Goal: Navigation & Orientation: Find specific page/section

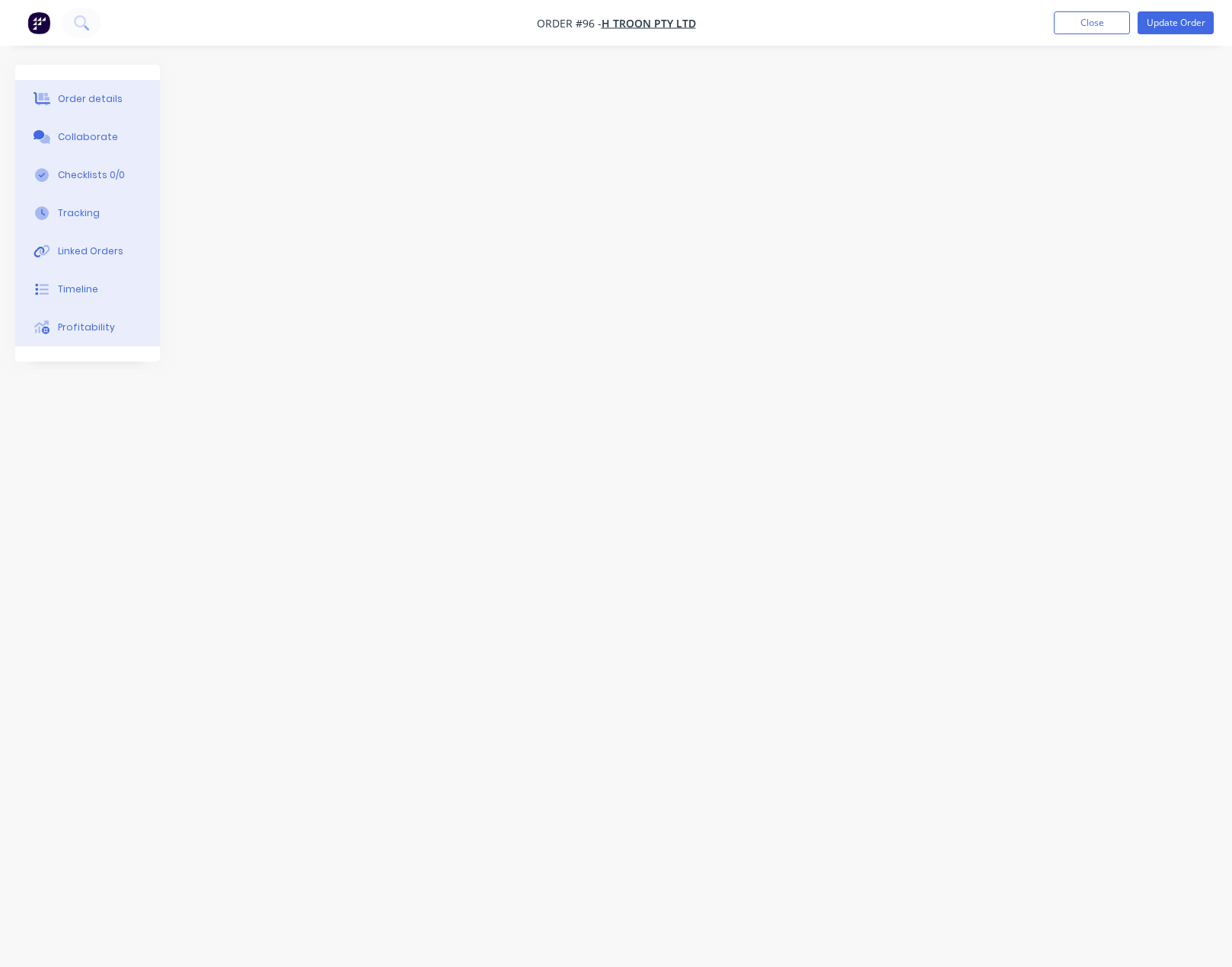
click at [1131, 22] on ul "Add product Close Update Order" at bounding box center [1133, 23] width 197 height 23
click at [1093, 19] on button "Close" at bounding box center [1092, 23] width 76 height 23
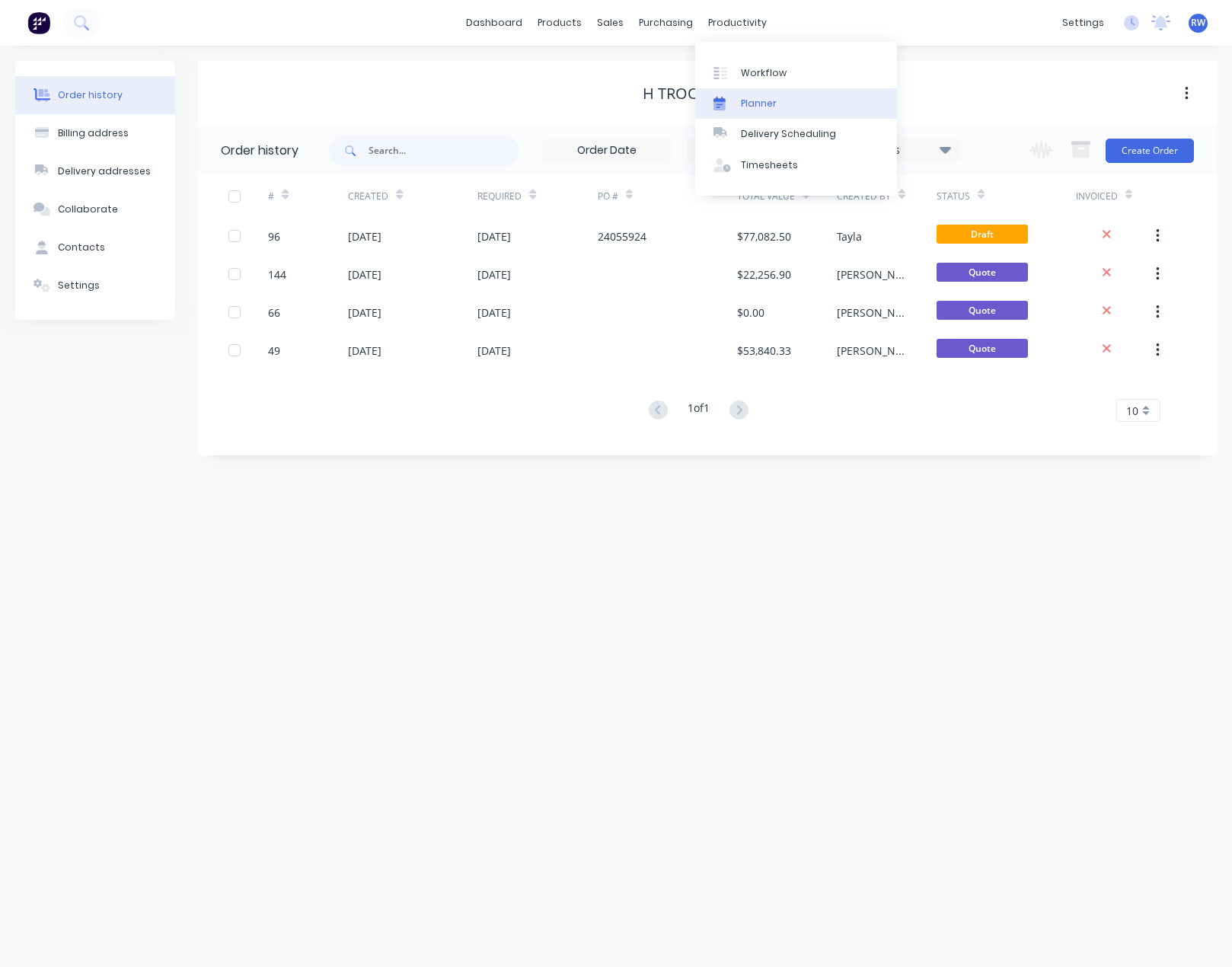
click at [763, 106] on div "Planner" at bounding box center [758, 104] width 36 height 14
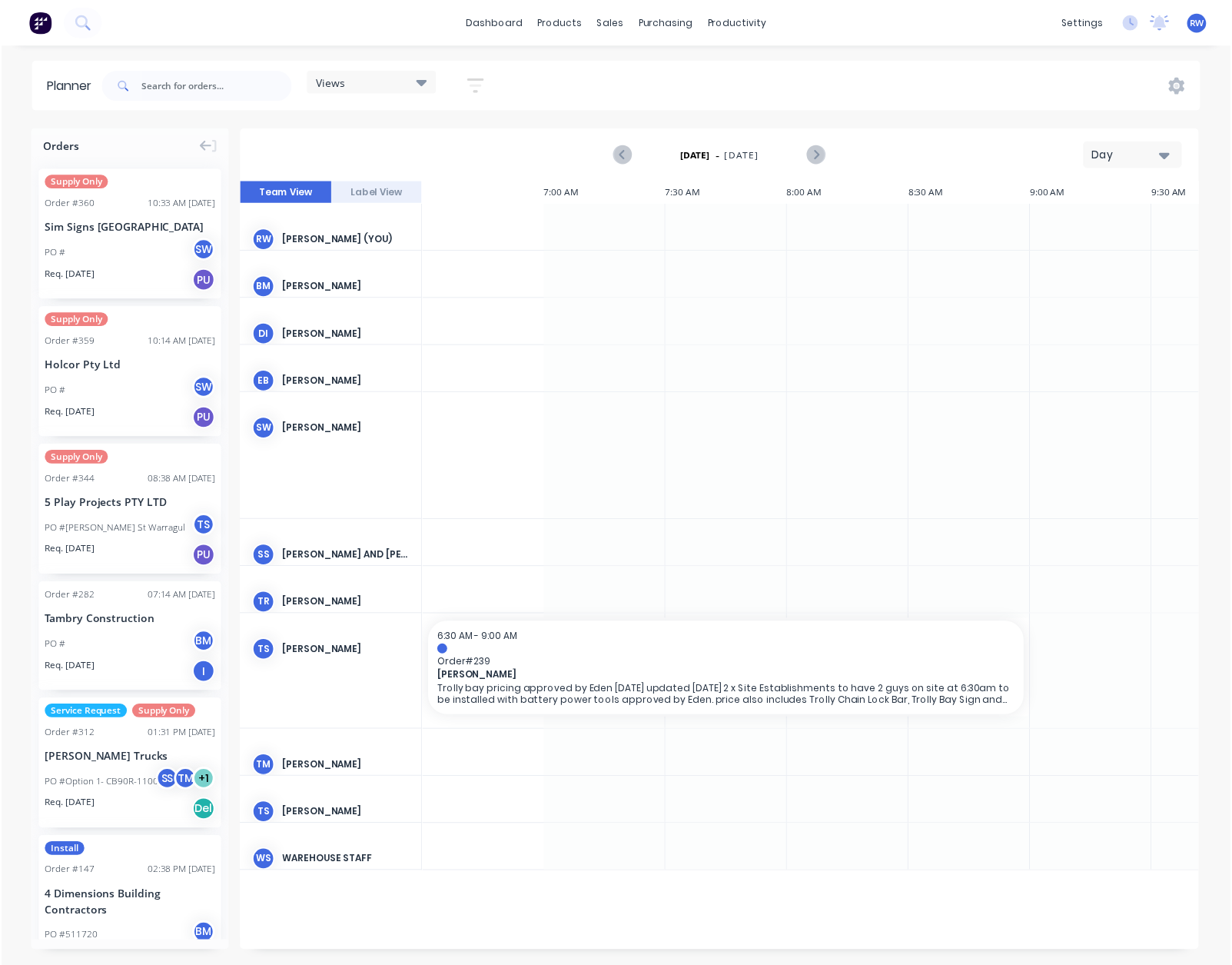
scroll to position [0, 1182]
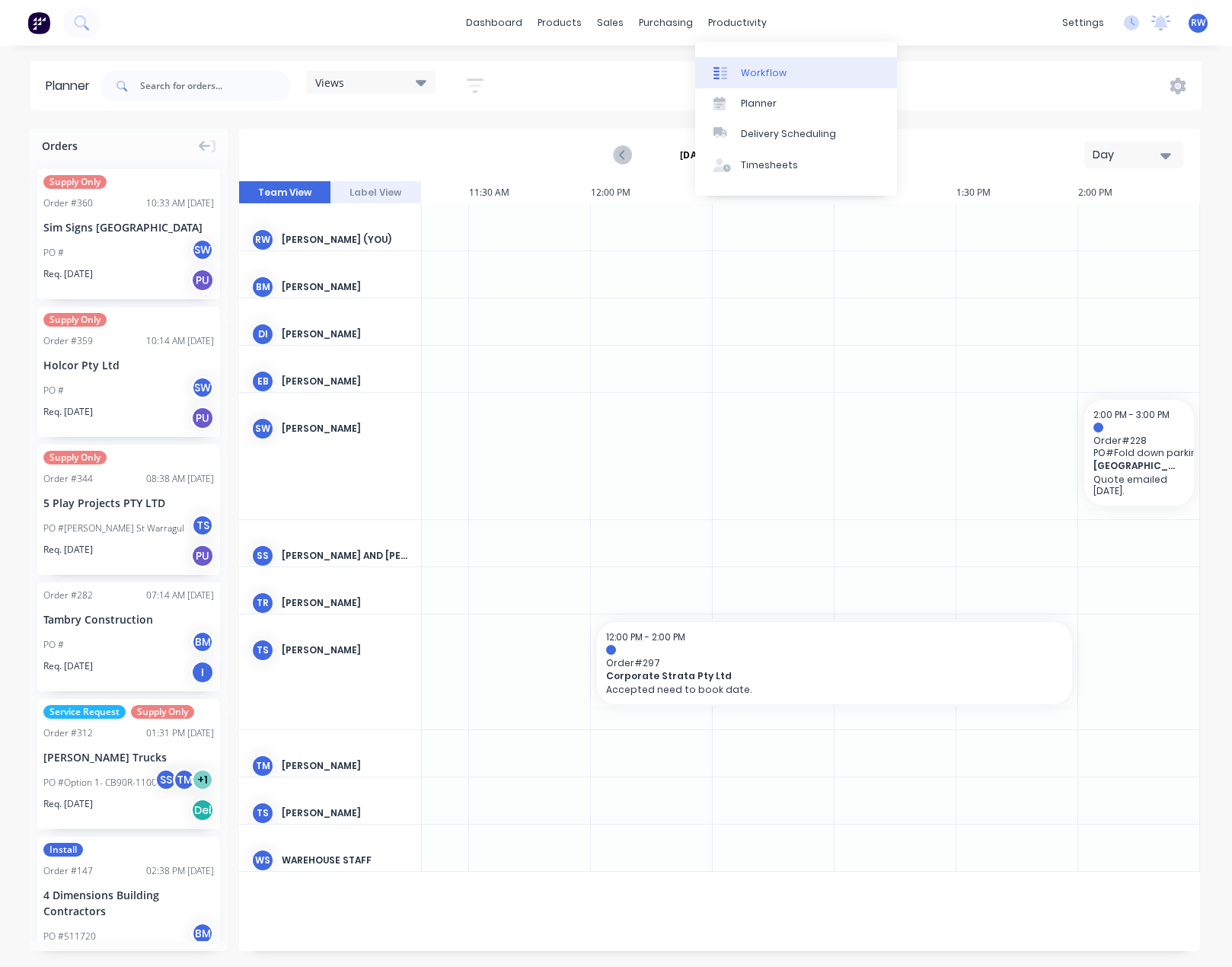
click at [758, 71] on div "Workflow" at bounding box center [764, 73] width 46 height 14
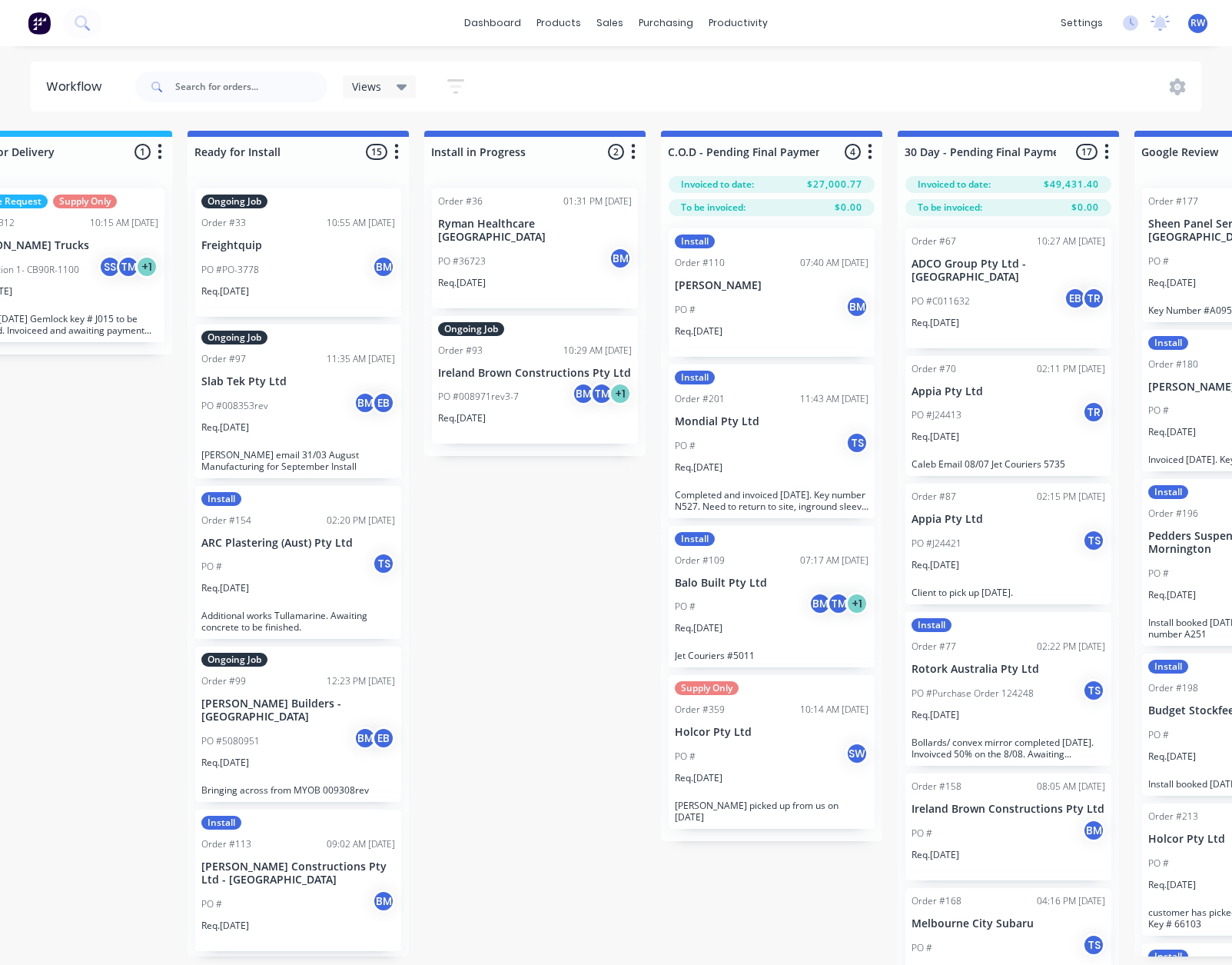
scroll to position [0, 1614]
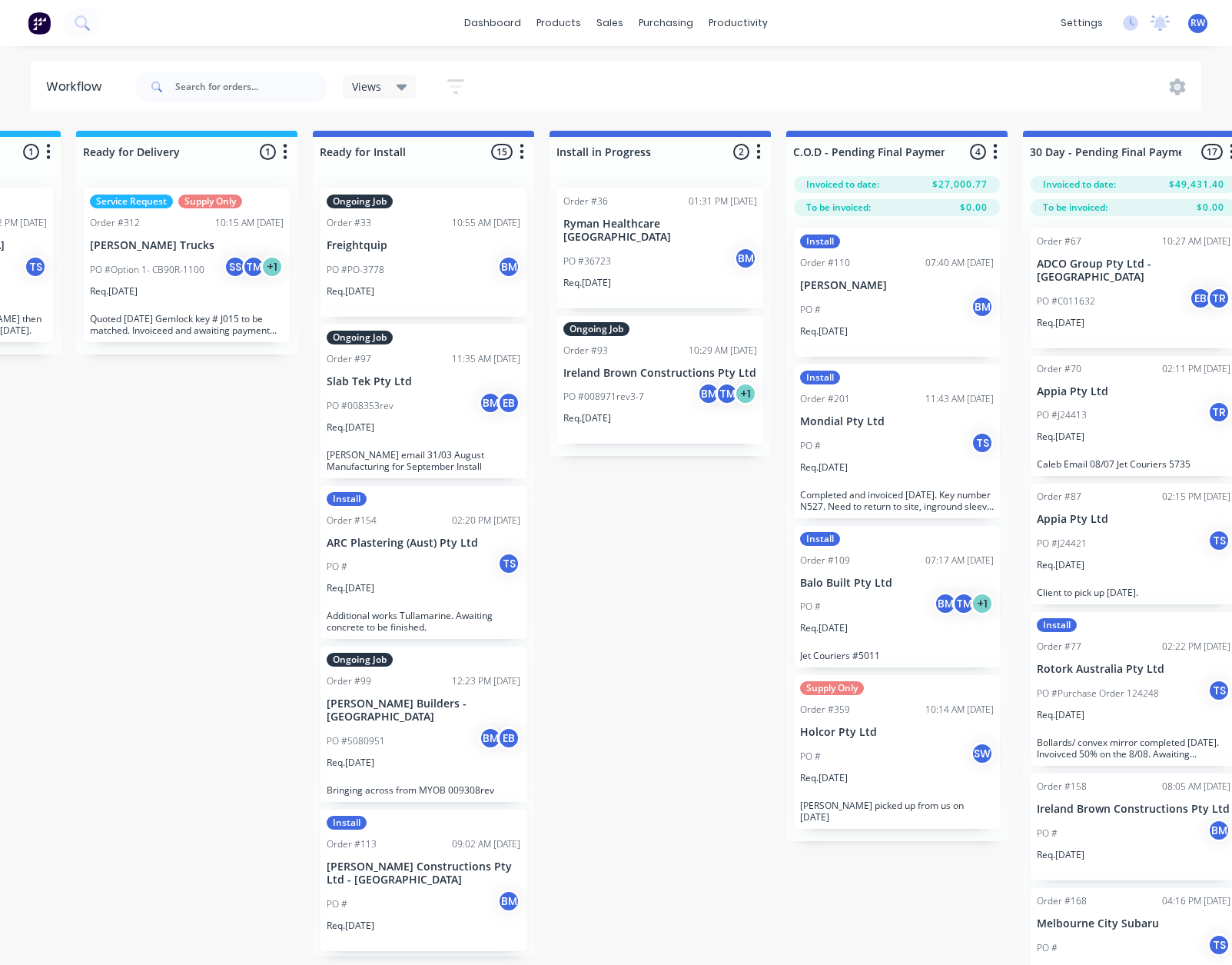
click at [398, 88] on icon at bounding box center [402, 86] width 11 height 17
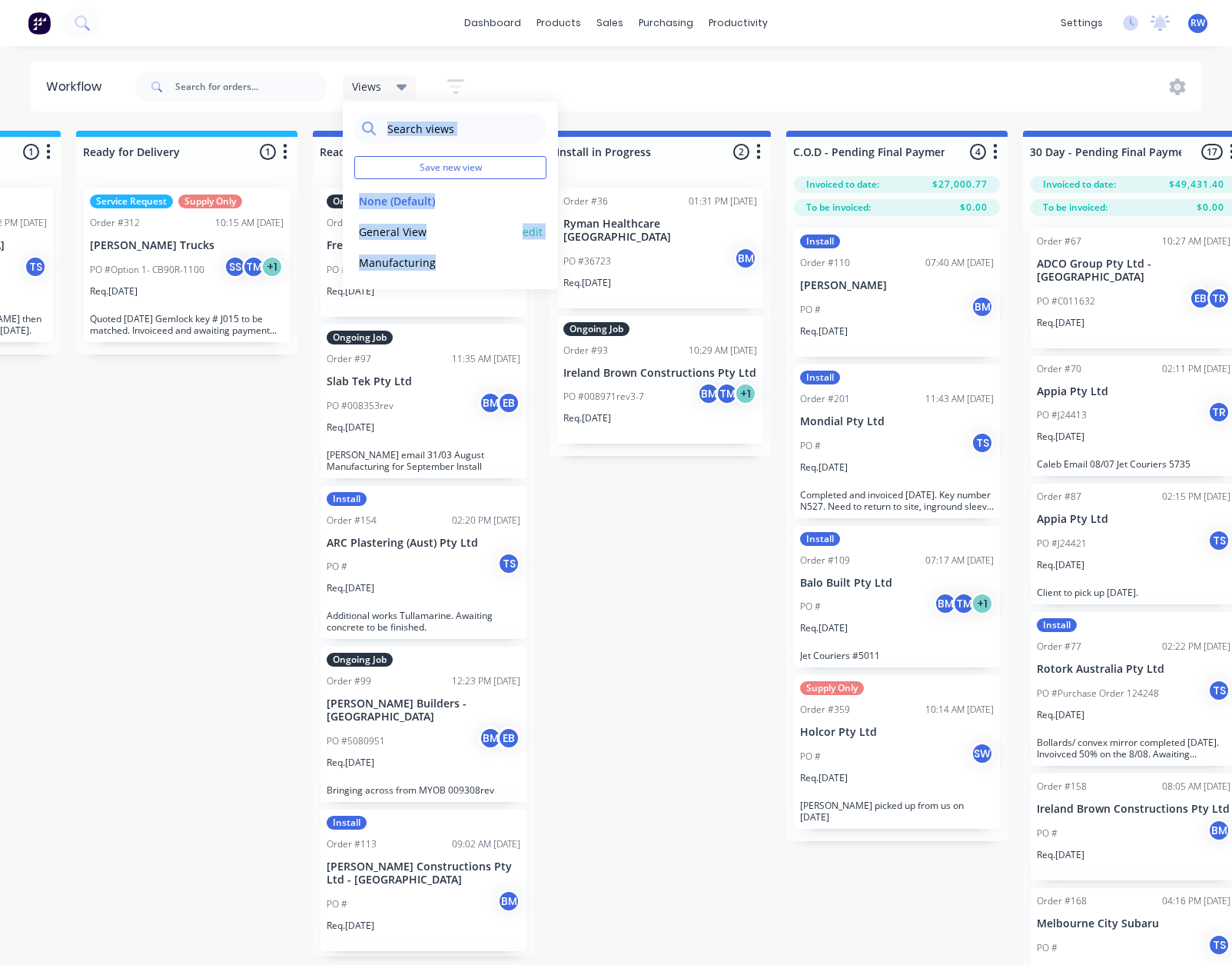
click at [450, 231] on button "General View" at bounding box center [436, 231] width 164 height 18
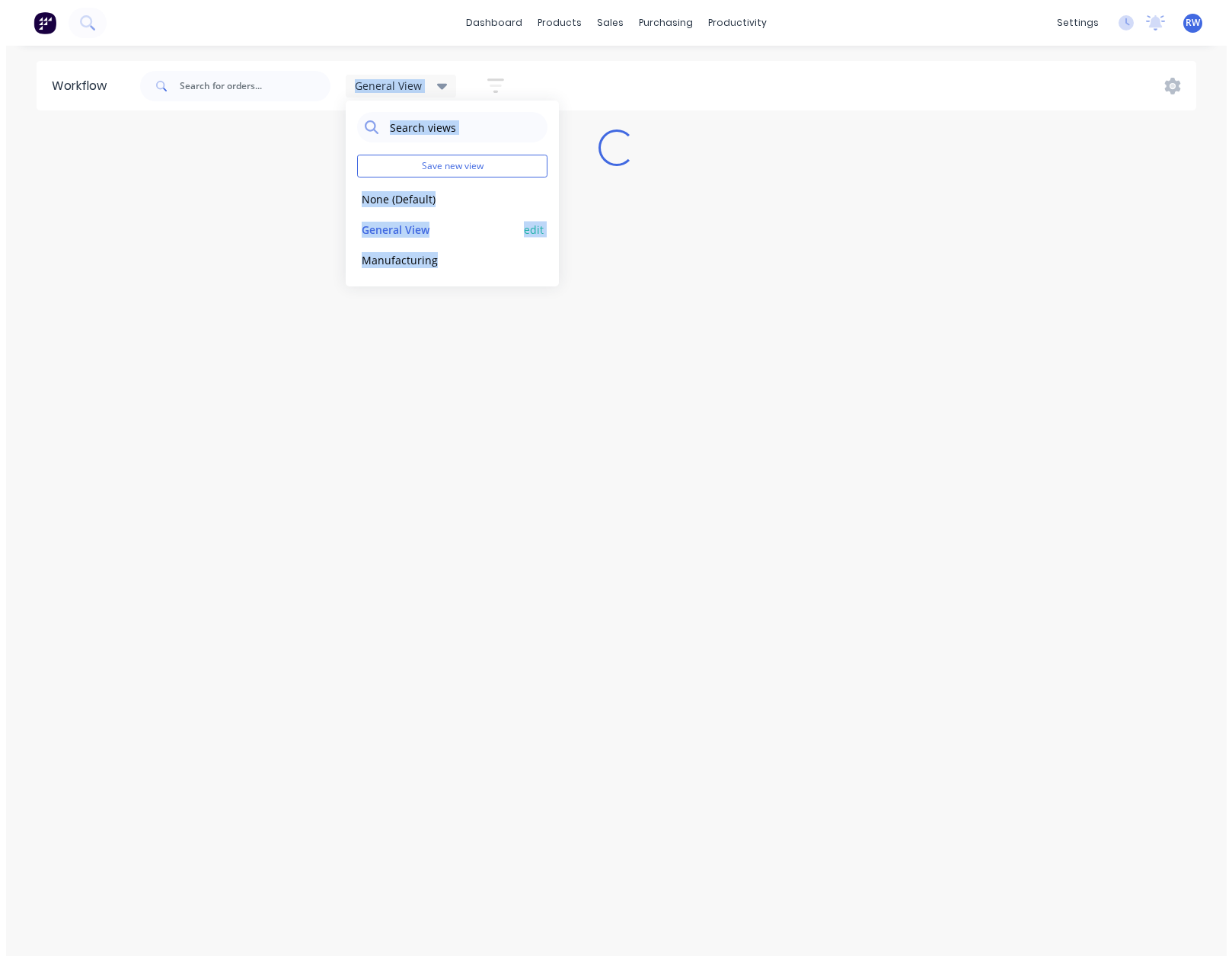
scroll to position [0, 0]
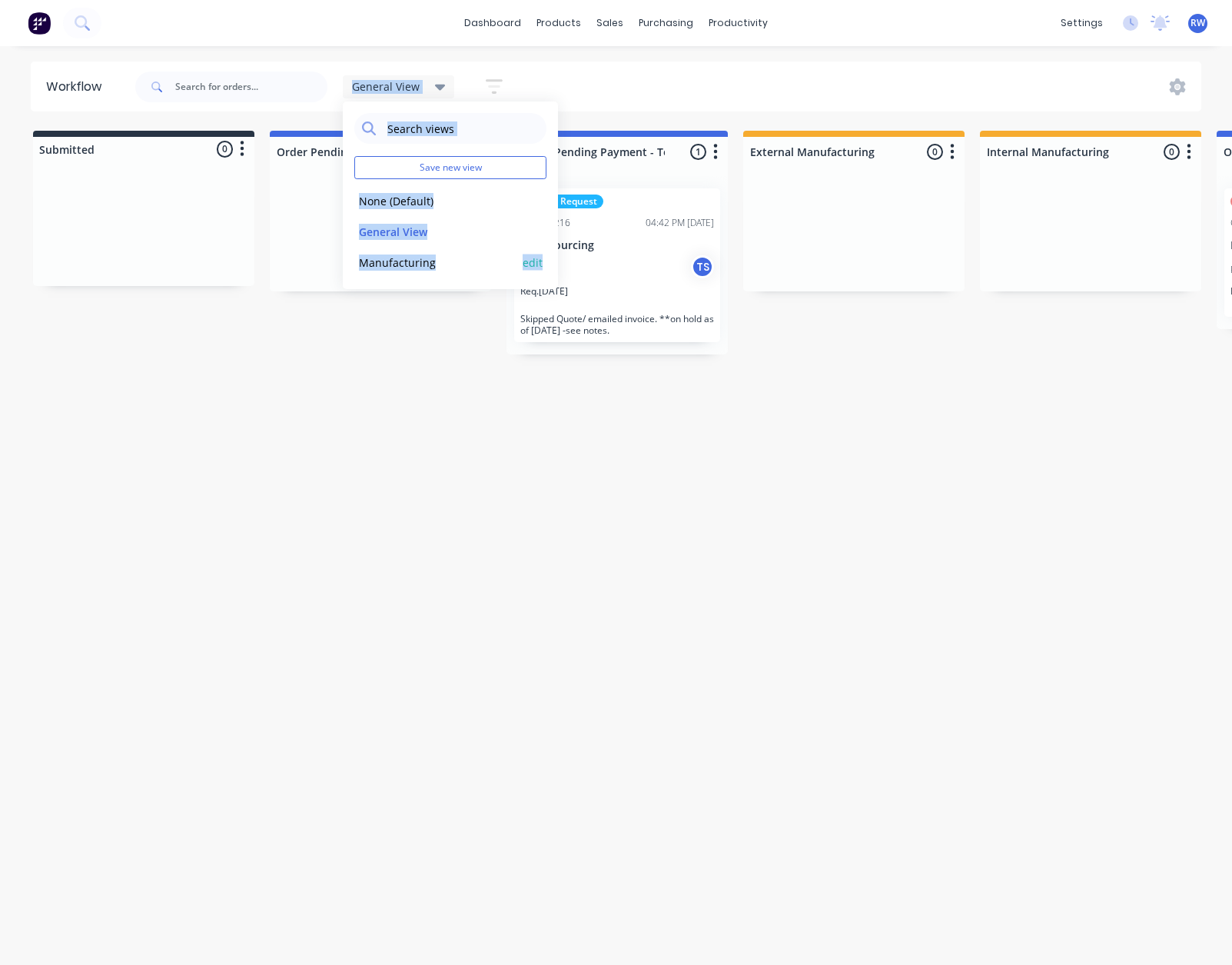
click at [409, 263] on button "Manufacturing" at bounding box center [436, 263] width 164 height 18
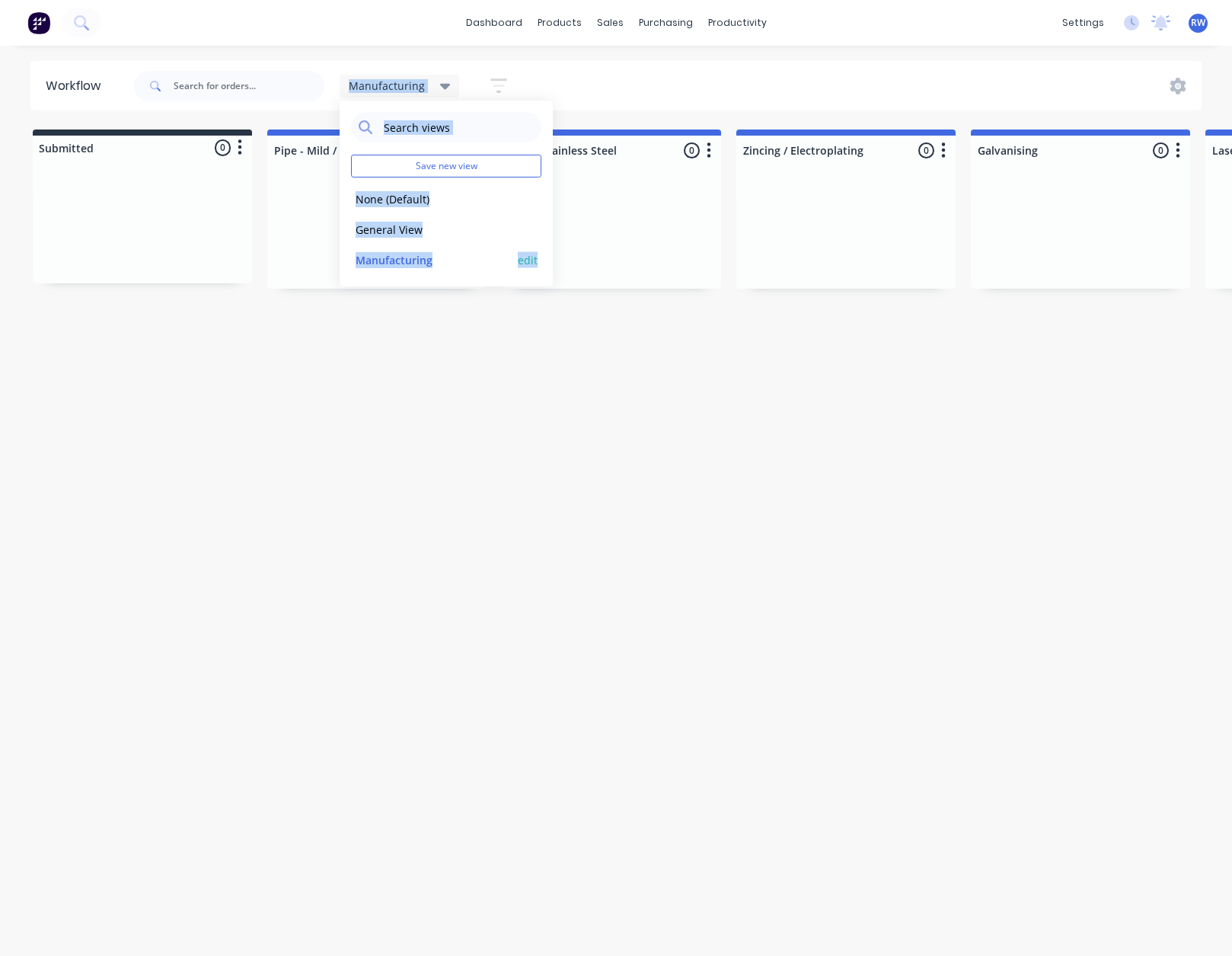
click at [410, 251] on button "Manufacturing" at bounding box center [432, 260] width 162 height 18
click at [371, 332] on div "Workflow Manufacturing Save new view None (Default) edit General View edit Manu…" at bounding box center [616, 493] width 1232 height 864
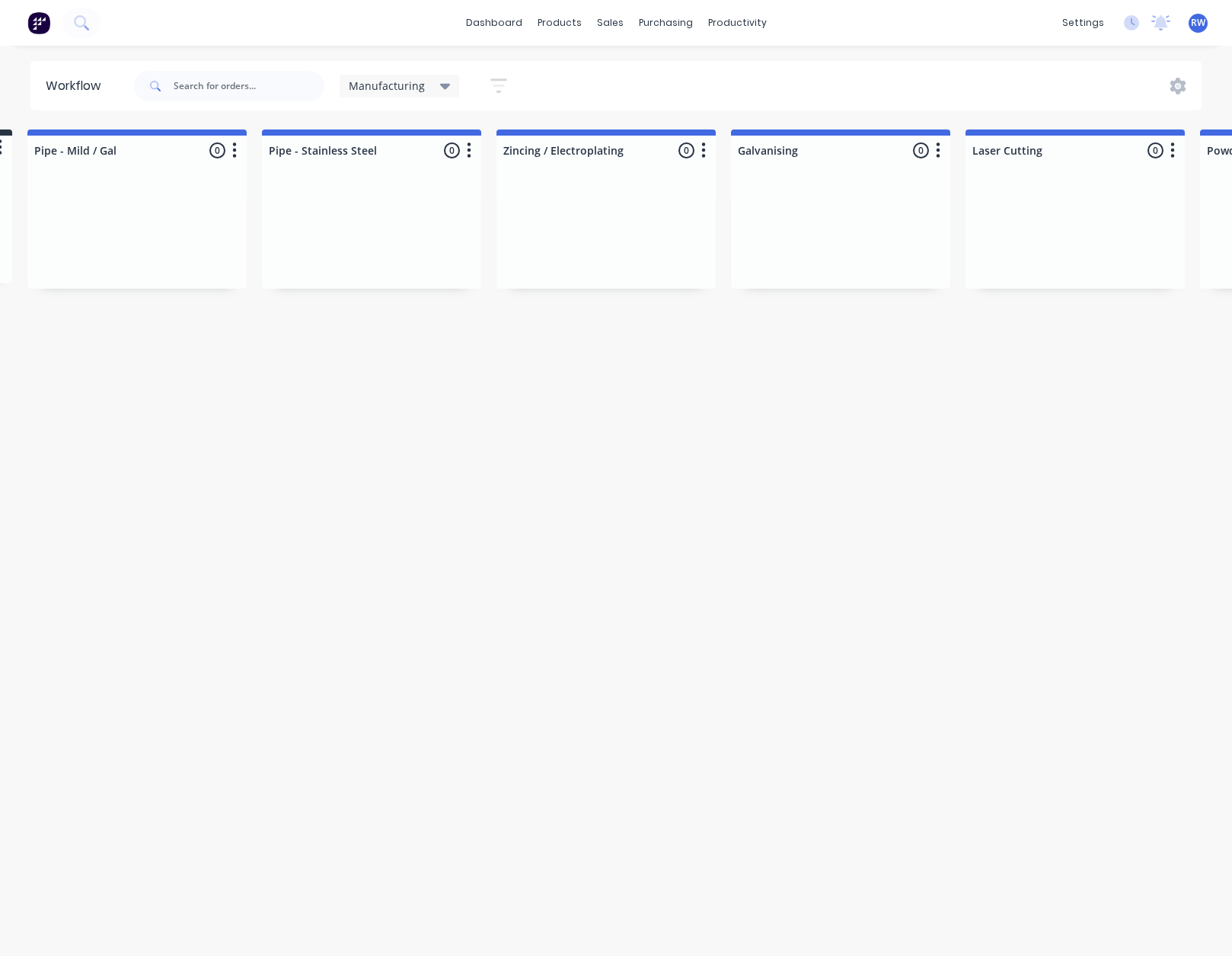
scroll to position [0, 228]
click at [440, 90] on icon at bounding box center [445, 86] width 11 height 17
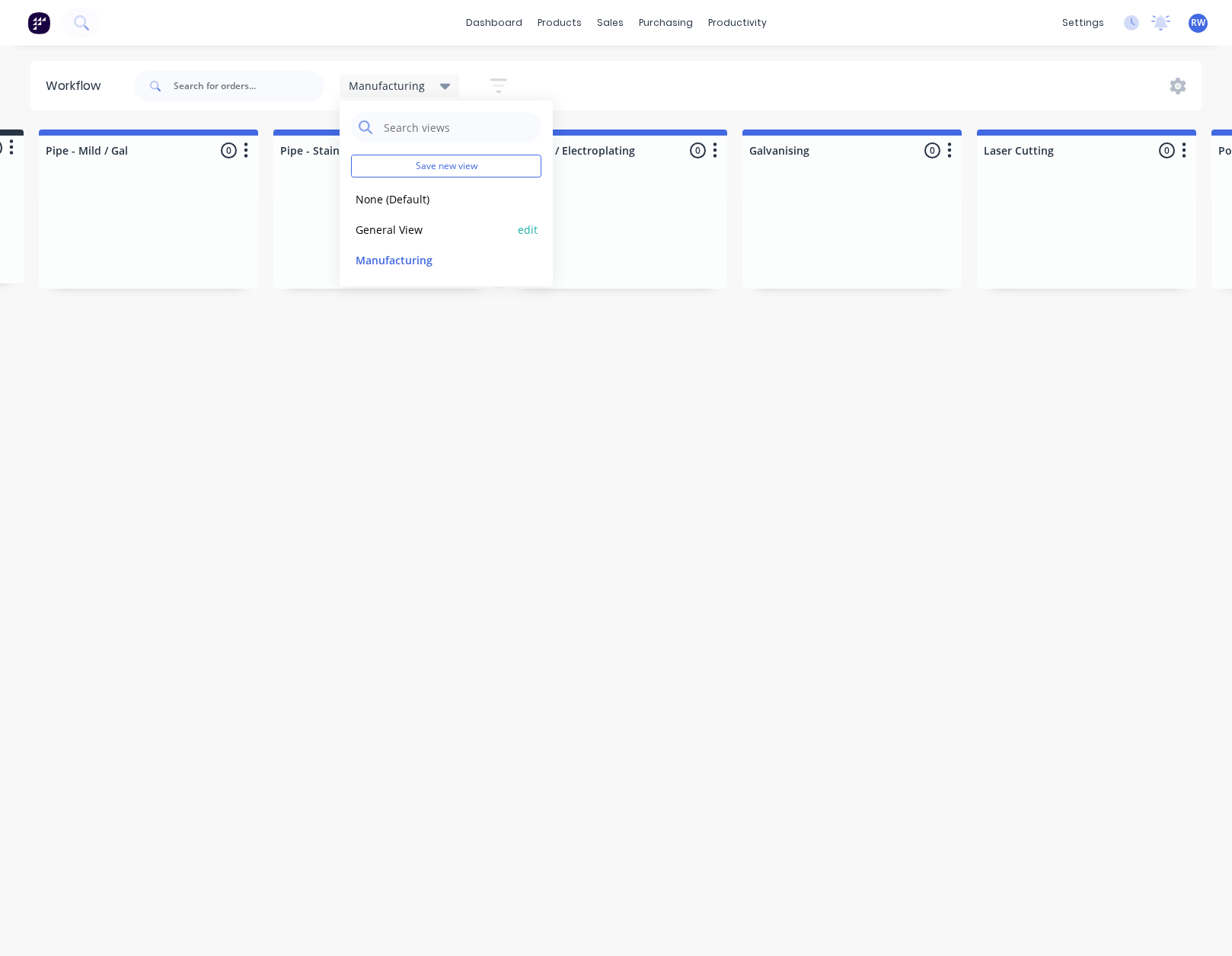
click at [405, 234] on button "General View" at bounding box center [432, 229] width 162 height 18
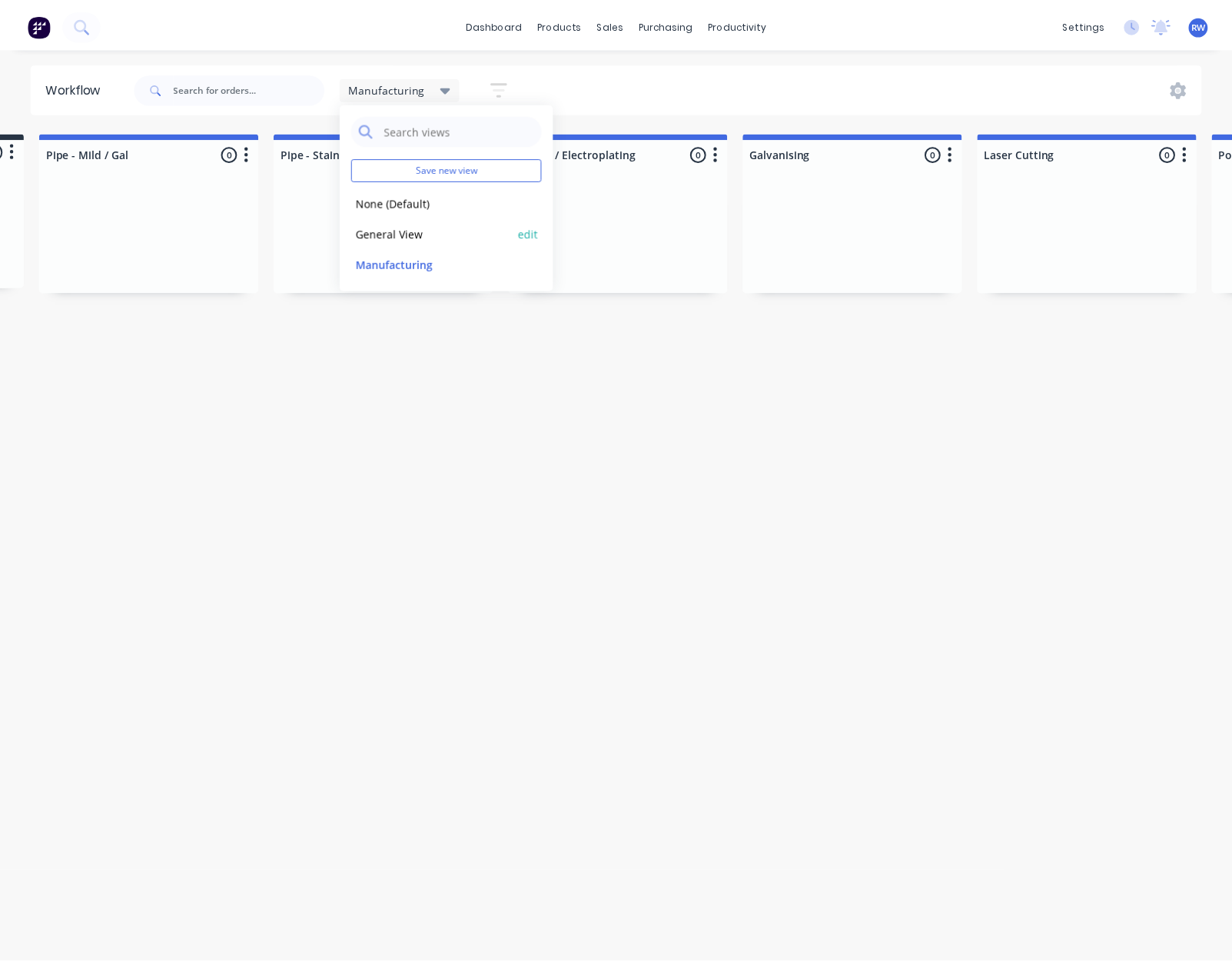
scroll to position [0, 0]
